Goal: Task Accomplishment & Management: Use online tool/utility

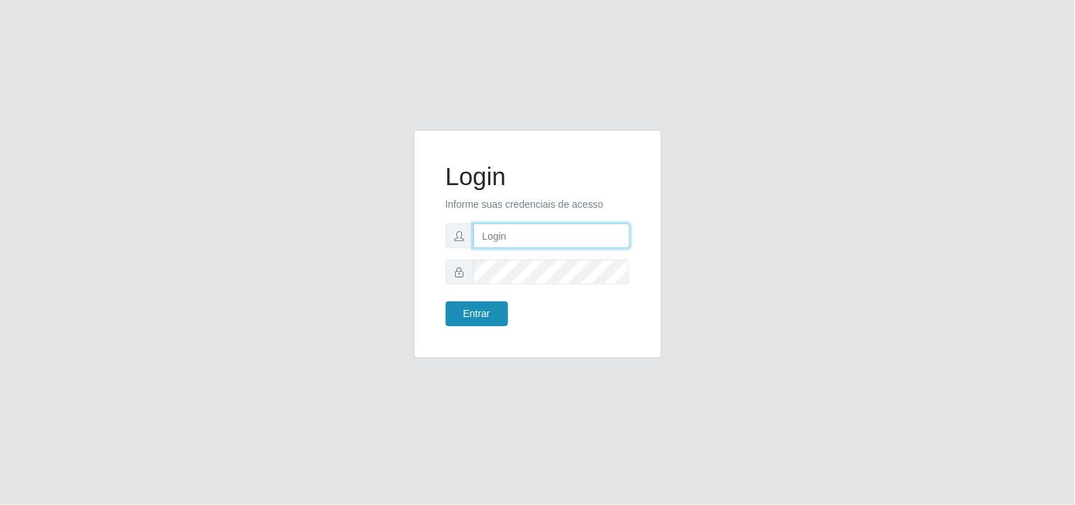
type input "[EMAIL_ADDRESS][DOMAIN_NAME]"
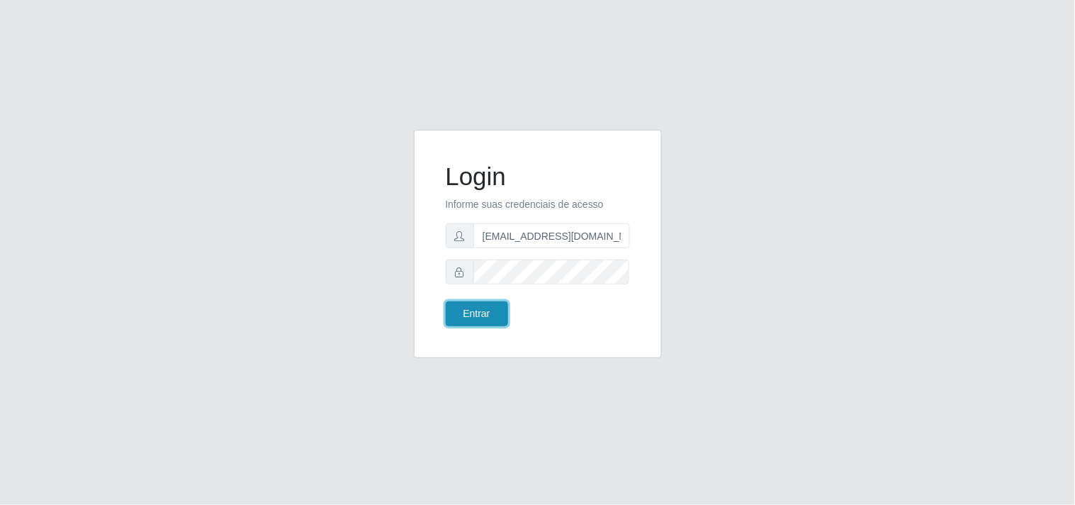
click at [464, 322] on button "Entrar" at bounding box center [477, 313] width 62 height 25
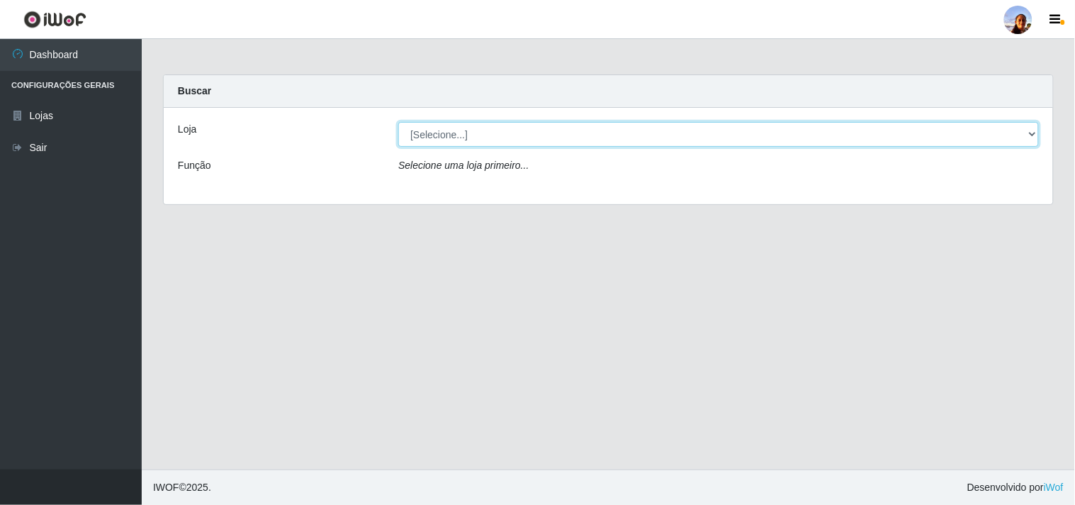
click at [785, 140] on select "[Selecione...] Supermercado [GEOGRAPHIC_DATA]" at bounding box center [718, 134] width 641 height 25
select select "166"
click at [398, 122] on select "[Selecione...] Supermercado [GEOGRAPHIC_DATA]" at bounding box center [718, 134] width 641 height 25
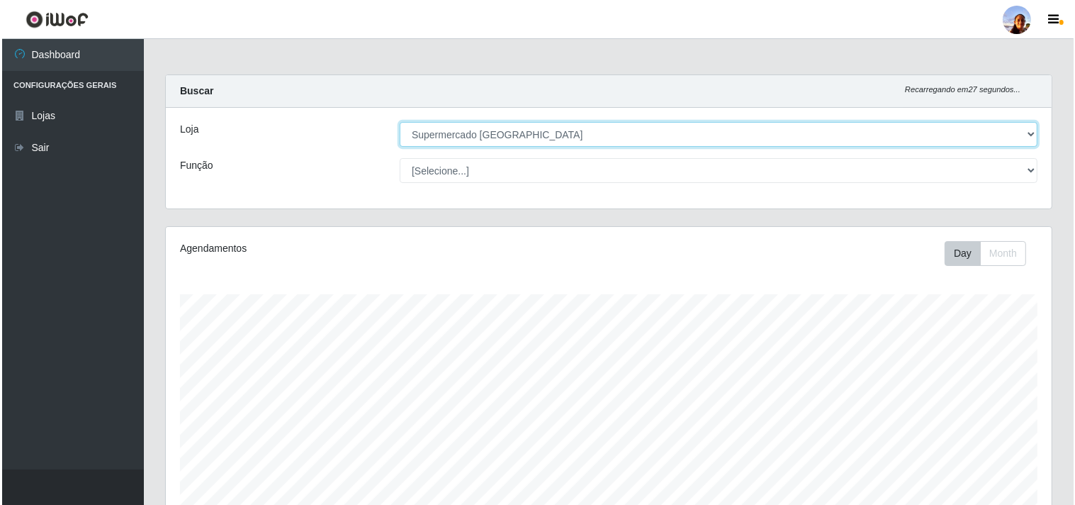
scroll to position [310, 0]
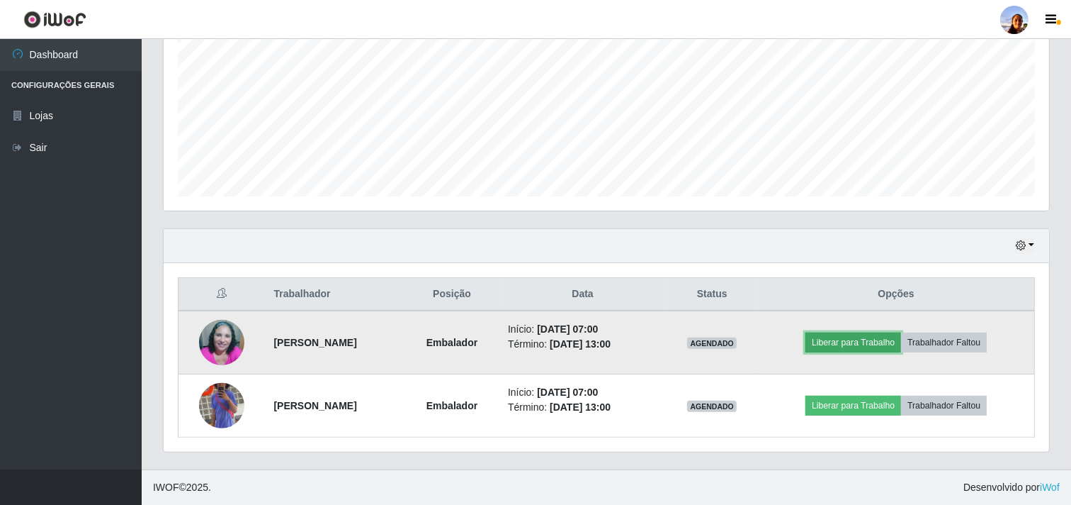
click at [849, 346] on button "Liberar para Trabalho" at bounding box center [854, 342] width 96 height 20
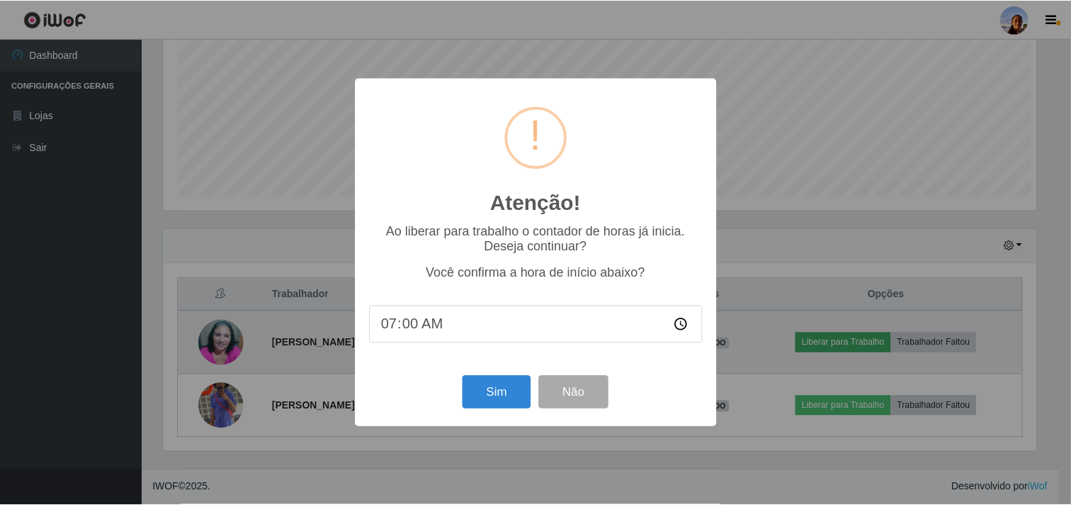
scroll to position [293, 876]
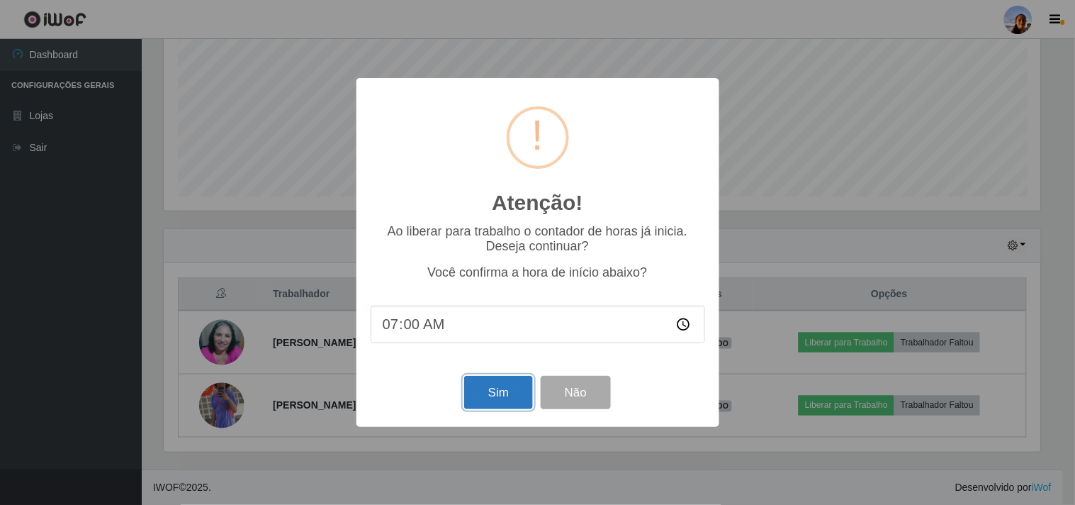
click at [519, 384] on button "Sim" at bounding box center [498, 392] width 69 height 33
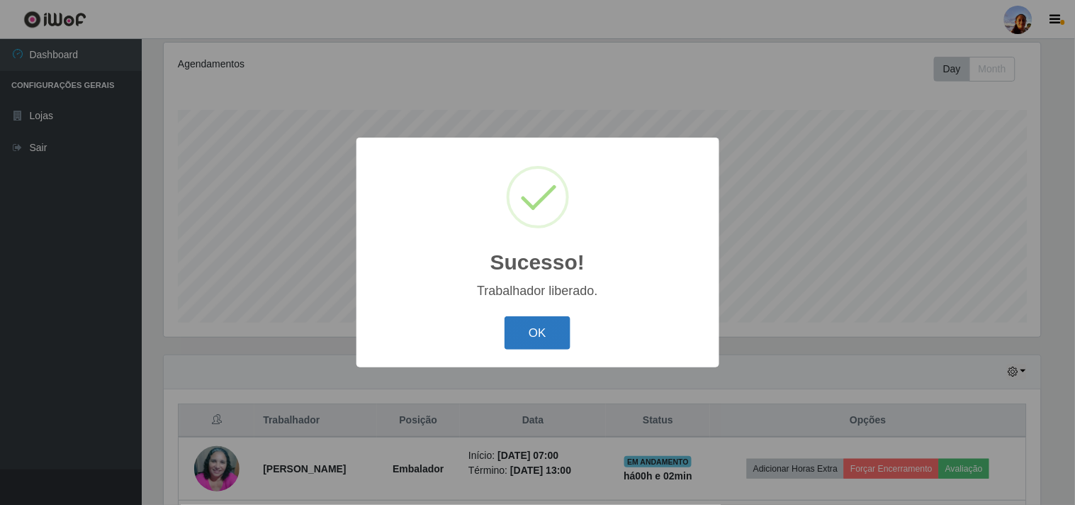
click at [519, 320] on button "OK" at bounding box center [538, 332] width 66 height 33
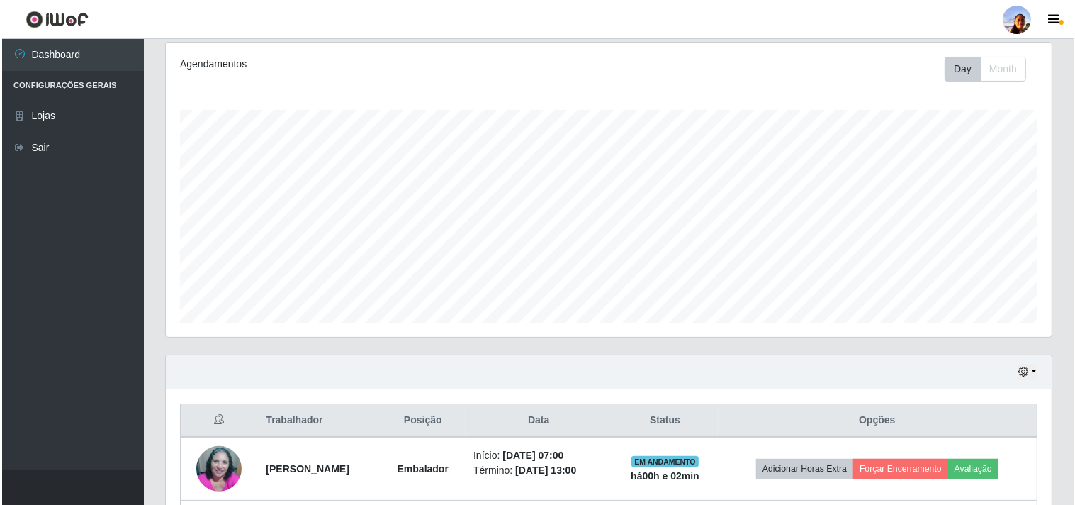
scroll to position [310, 0]
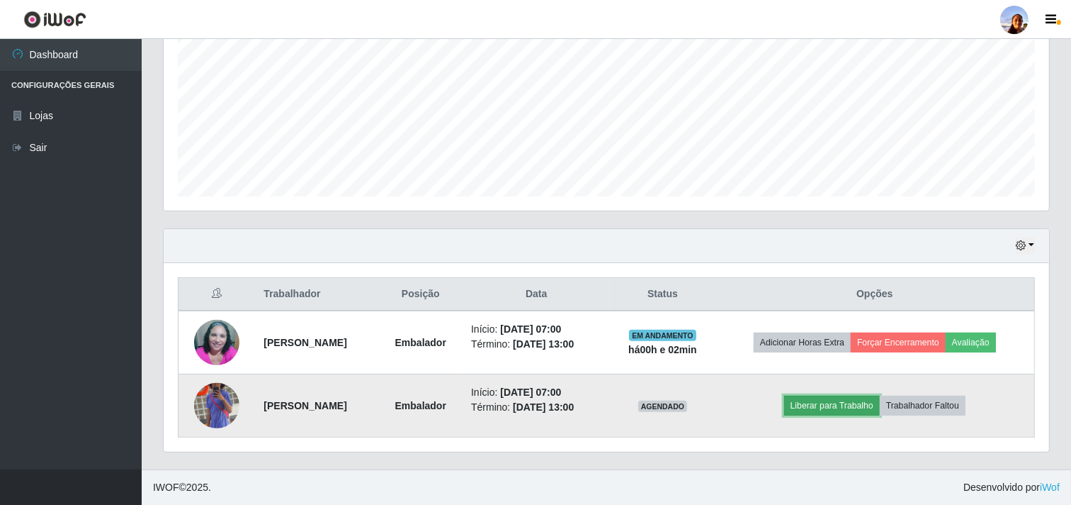
click at [833, 407] on button "Liberar para Trabalho" at bounding box center [832, 405] width 96 height 20
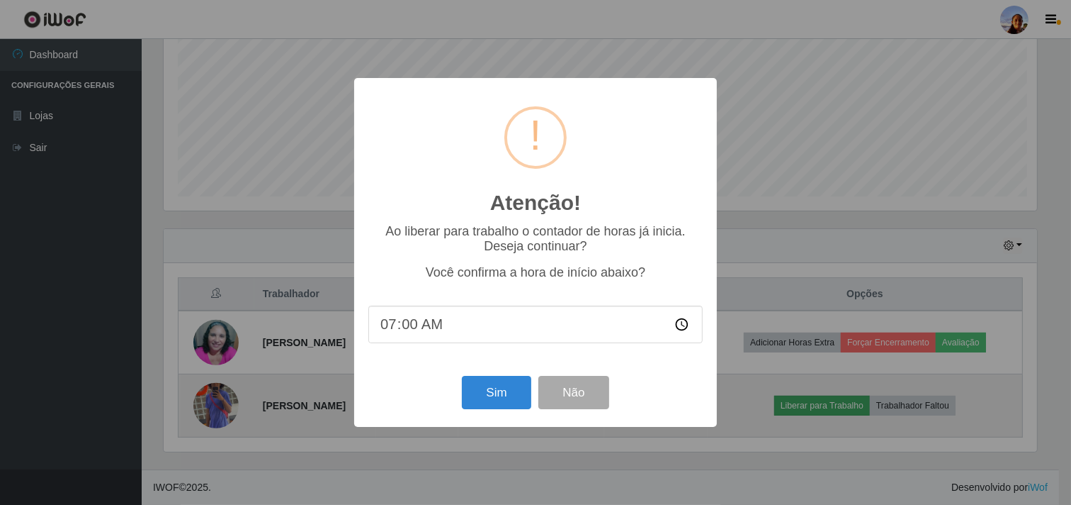
scroll to position [293, 876]
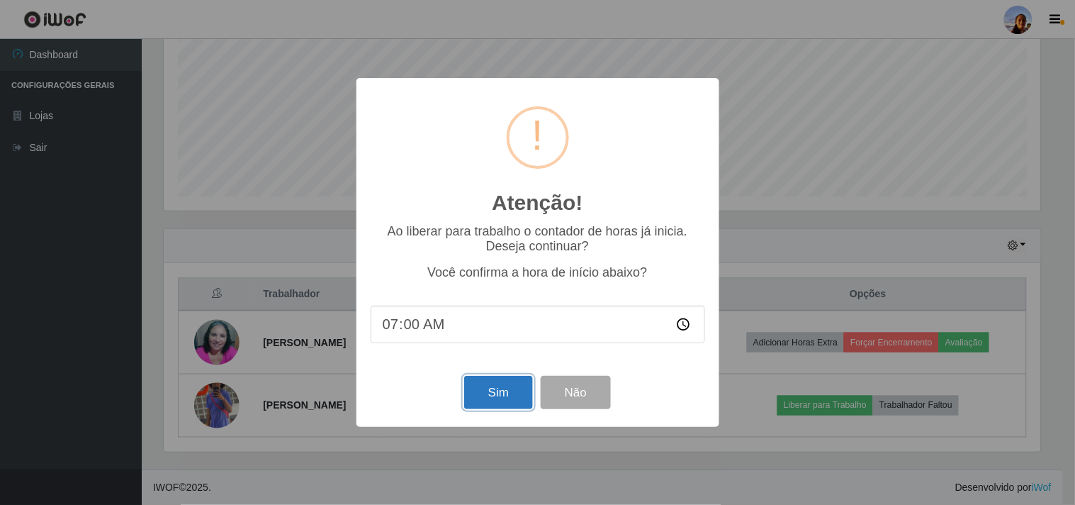
click at [498, 398] on button "Sim" at bounding box center [498, 392] width 69 height 33
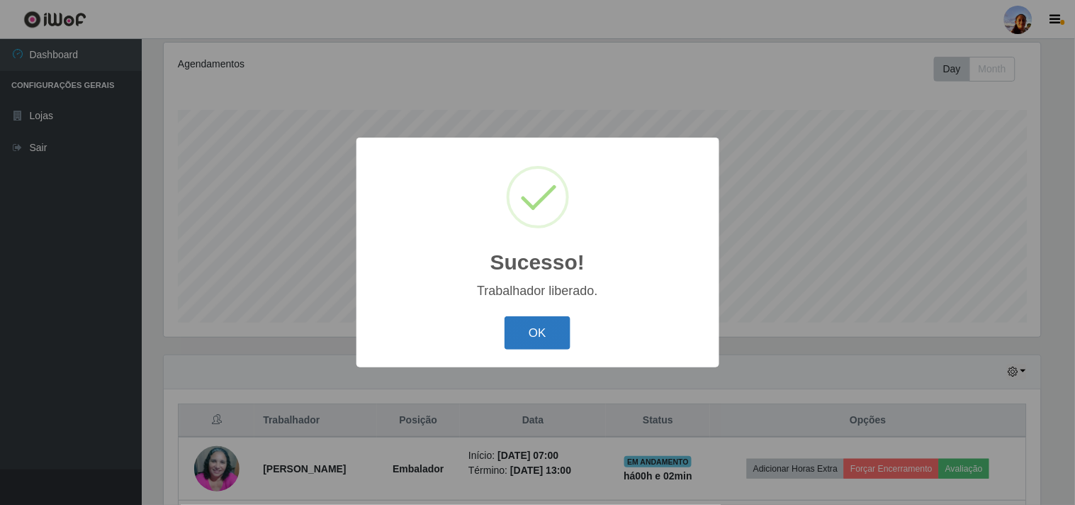
click at [543, 332] on button "OK" at bounding box center [538, 332] width 66 height 33
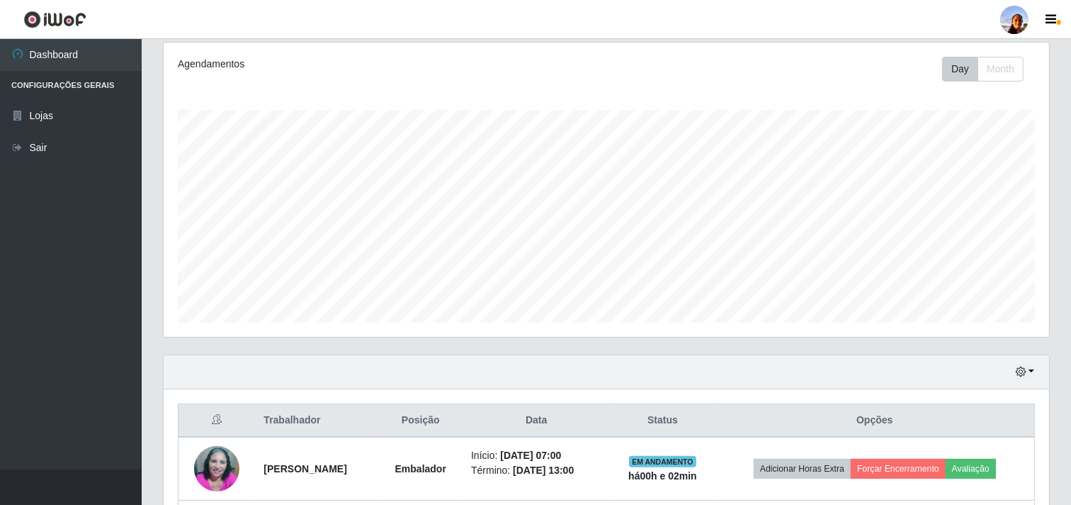
scroll to position [310, 0]
